Goal: Task Accomplishment & Management: Use online tool/utility

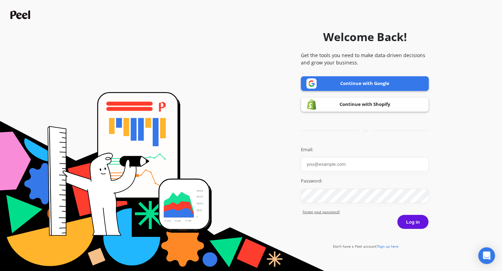
type input "[PERSON_NAME]"
click at [352, 87] on link "Continue with Google" at bounding box center [365, 83] width 128 height 15
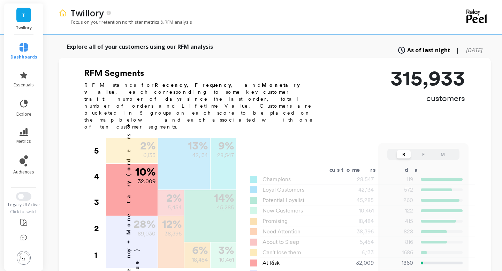
scroll to position [186, 0]
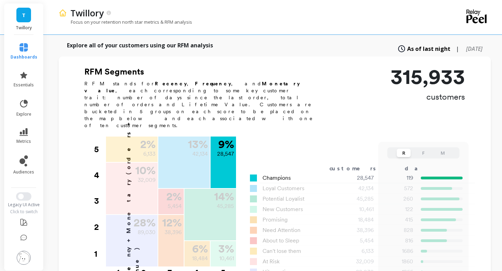
click at [273, 174] on span "Champions" at bounding box center [276, 178] width 28 height 8
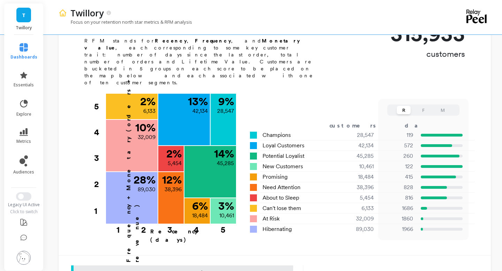
scroll to position [237, 0]
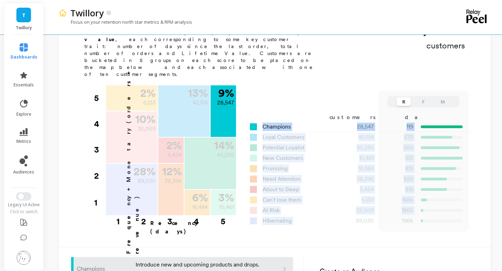
drag, startPoint x: 353, startPoint y: 187, endPoint x: 255, endPoint y: 87, distance: 139.9
click at [255, 113] on div "R F M customers days orders LTR Champions 28,547 119 5.38 $1,367.17 Loyal Custo…" at bounding box center [357, 169] width 215 height 113
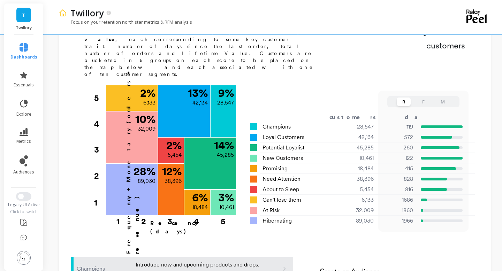
click at [342, 85] on div "Frequency + Monetary (orders + revenue) 5 4 3 2 1 9 % 28,547 Champions 119 days…" at bounding box center [272, 163] width 385 height 156
click at [423, 98] on button "F" at bounding box center [423, 102] width 14 height 8
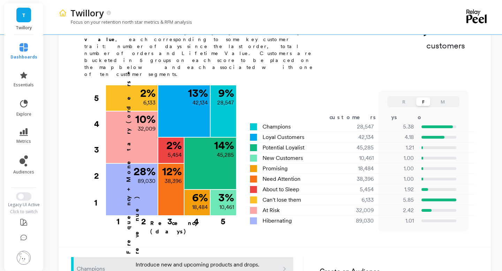
click at [404, 98] on button "R" at bounding box center [403, 102] width 14 height 8
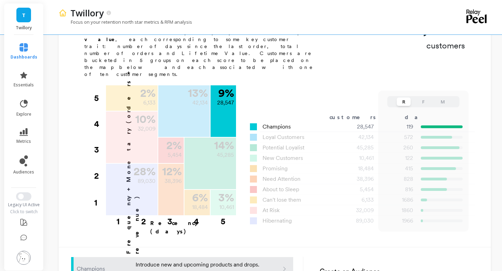
click at [278, 123] on span "Champions" at bounding box center [276, 127] width 28 height 8
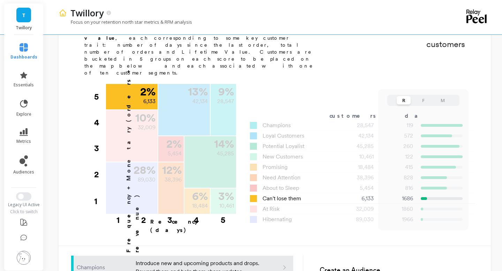
scroll to position [233, 0]
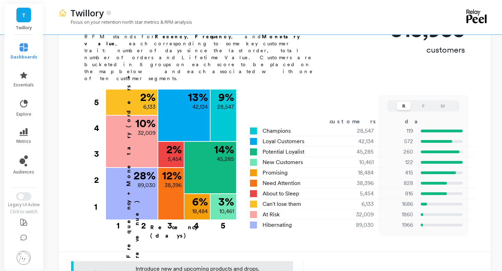
click at [424, 102] on button "F" at bounding box center [423, 106] width 14 height 8
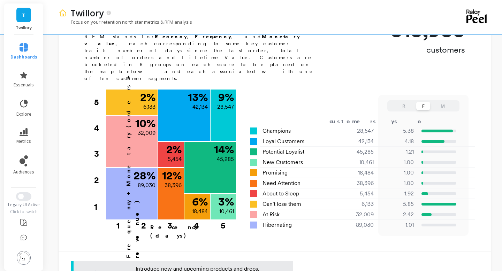
click at [447, 102] on button "M" at bounding box center [442, 106] width 14 height 8
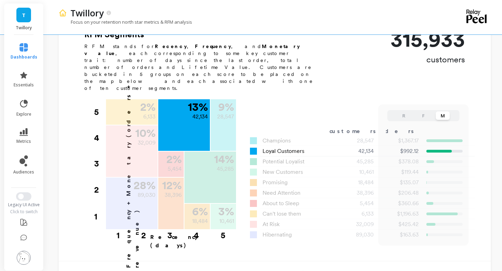
scroll to position [221, 0]
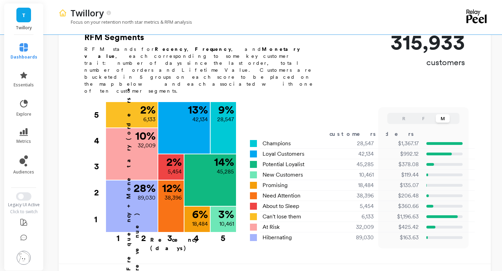
click at [400, 114] on button "R" at bounding box center [403, 118] width 14 height 8
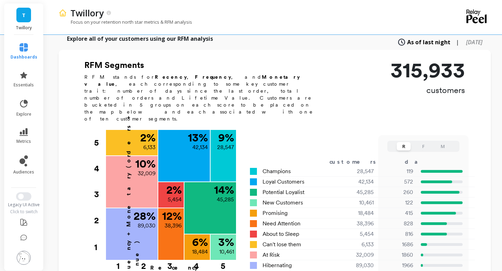
scroll to position [191, 0]
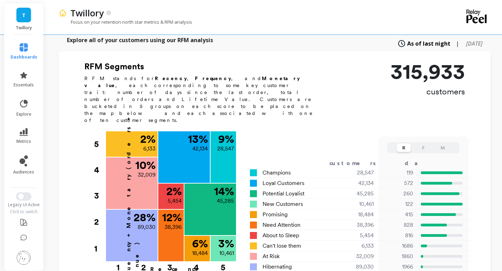
click at [443, 144] on button "M" at bounding box center [442, 148] width 14 height 8
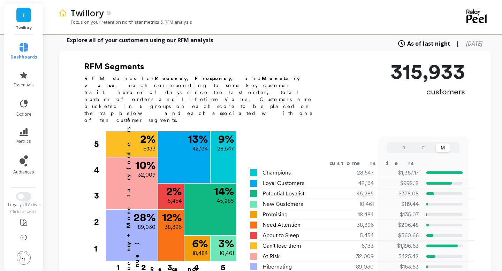
click at [404, 144] on button "R" at bounding box center [403, 148] width 14 height 8
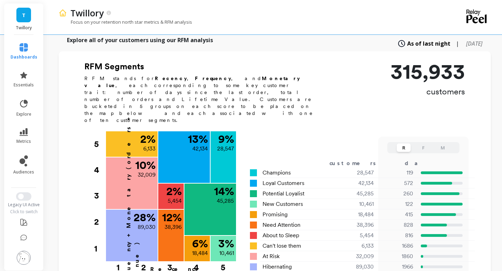
click at [421, 144] on button "F" at bounding box center [423, 148] width 14 height 8
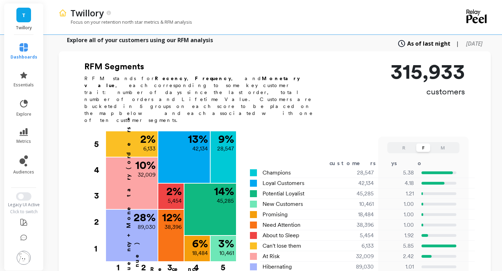
click at [402, 144] on button "R" at bounding box center [403, 148] width 14 height 8
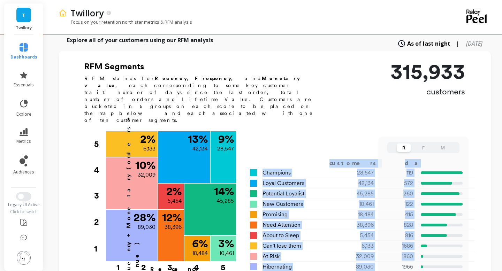
drag, startPoint x: 385, startPoint y: 234, endPoint x: 248, endPoint y: 133, distance: 170.0
click at [248, 133] on div "Frequency + Monetary (orders + revenue) 5 4 3 2 1 9 % 28,547 Champions 119 days…" at bounding box center [272, 209] width 385 height 156
copy div "customers days orders LTR Champions 28,547 119 5.38 $1,367.17 Loyal Customers 4…"
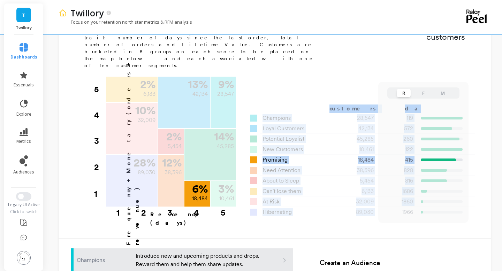
scroll to position [249, 0]
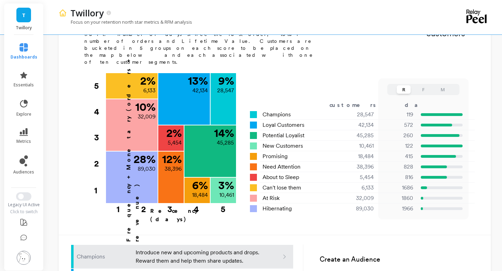
click at [309, 194] on div "R F M customers days orders LTR Champions 28,547 119 5.38 $1,367.17 Loyal Custo…" at bounding box center [357, 165] width 215 height 128
click at [423, 85] on button "F" at bounding box center [423, 89] width 14 height 8
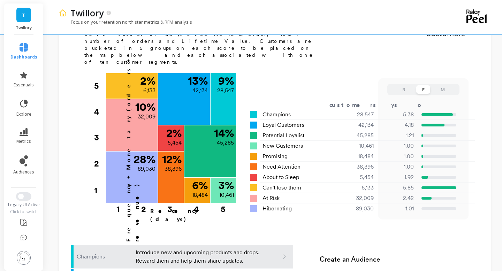
click at [402, 85] on button "R" at bounding box center [403, 89] width 14 height 8
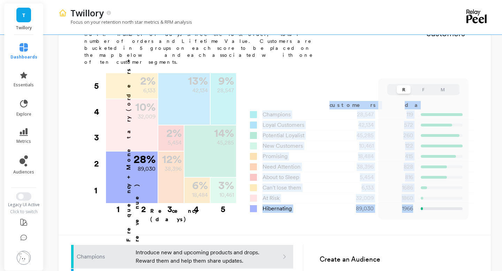
drag, startPoint x: 466, startPoint y: 180, endPoint x: 433, endPoint y: 178, distance: 32.8
click at [433, 178] on div "R F M customers days orders LTR Champions 28,547 119 5.38 $1,367.17 Loyal Custo…" at bounding box center [357, 157] width 215 height 113
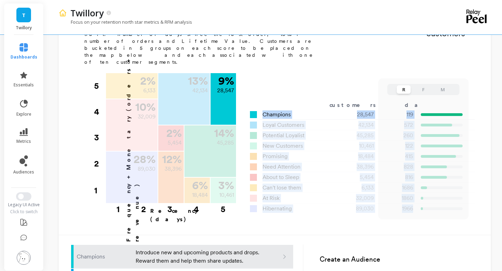
drag, startPoint x: 416, startPoint y: 177, endPoint x: 261, endPoint y: 81, distance: 181.8
click at [261, 101] on div "R F M customers days orders LTR Champions 28,547 119 5.38 $1,367.17 Loyal Custo…" at bounding box center [357, 157] width 215 height 113
copy div "Champions 28,547 119 5.38 $1,367.17 Loyal Customers 42,134 572 4.18 $992.12 Pot…"
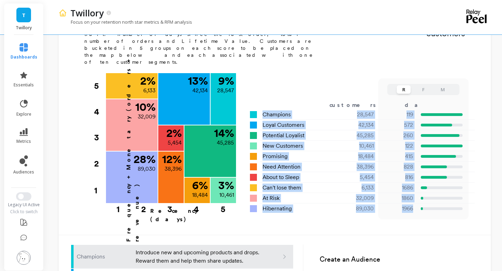
click at [423, 85] on button "F" at bounding box center [423, 89] width 14 height 8
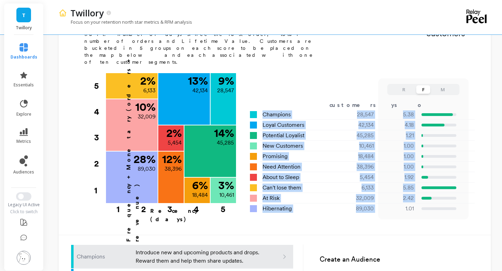
click at [442, 85] on button "M" at bounding box center [442, 89] width 14 height 8
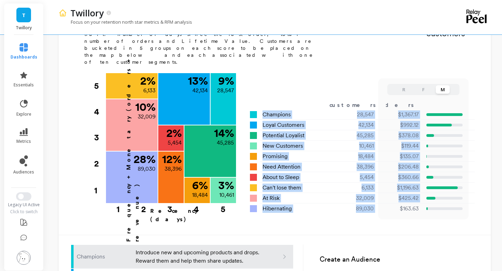
click at [421, 85] on button "F" at bounding box center [423, 89] width 14 height 8
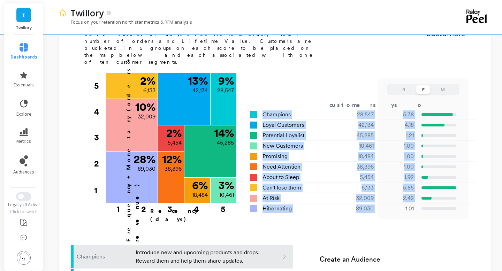
click at [402, 85] on button "R" at bounding box center [403, 89] width 14 height 8
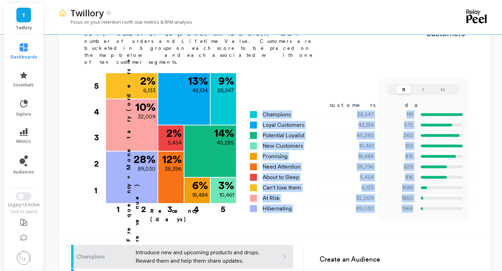
click at [426, 85] on button "F" at bounding box center [423, 89] width 14 height 8
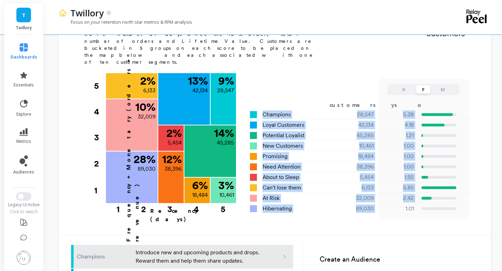
click at [443, 85] on button "M" at bounding box center [442, 89] width 14 height 8
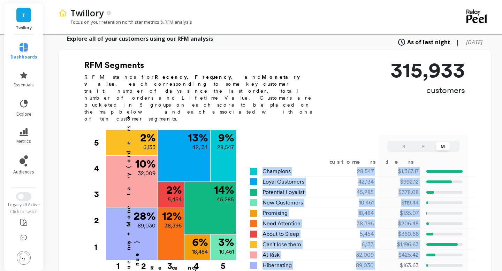
scroll to position [194, 0]
